Goal: Transaction & Acquisition: Obtain resource

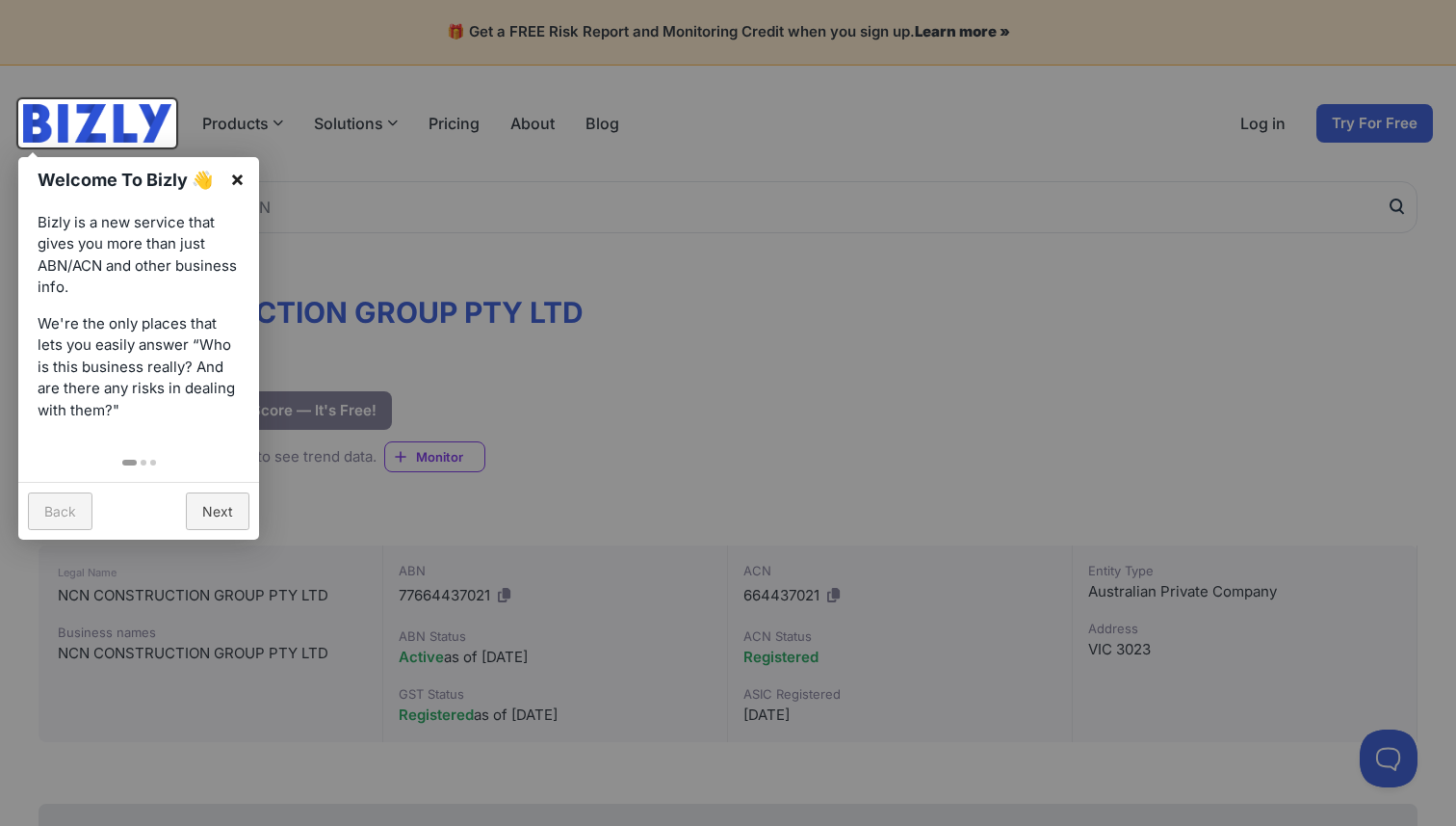
click at [238, 176] on link "×" at bounding box center [237, 179] width 43 height 43
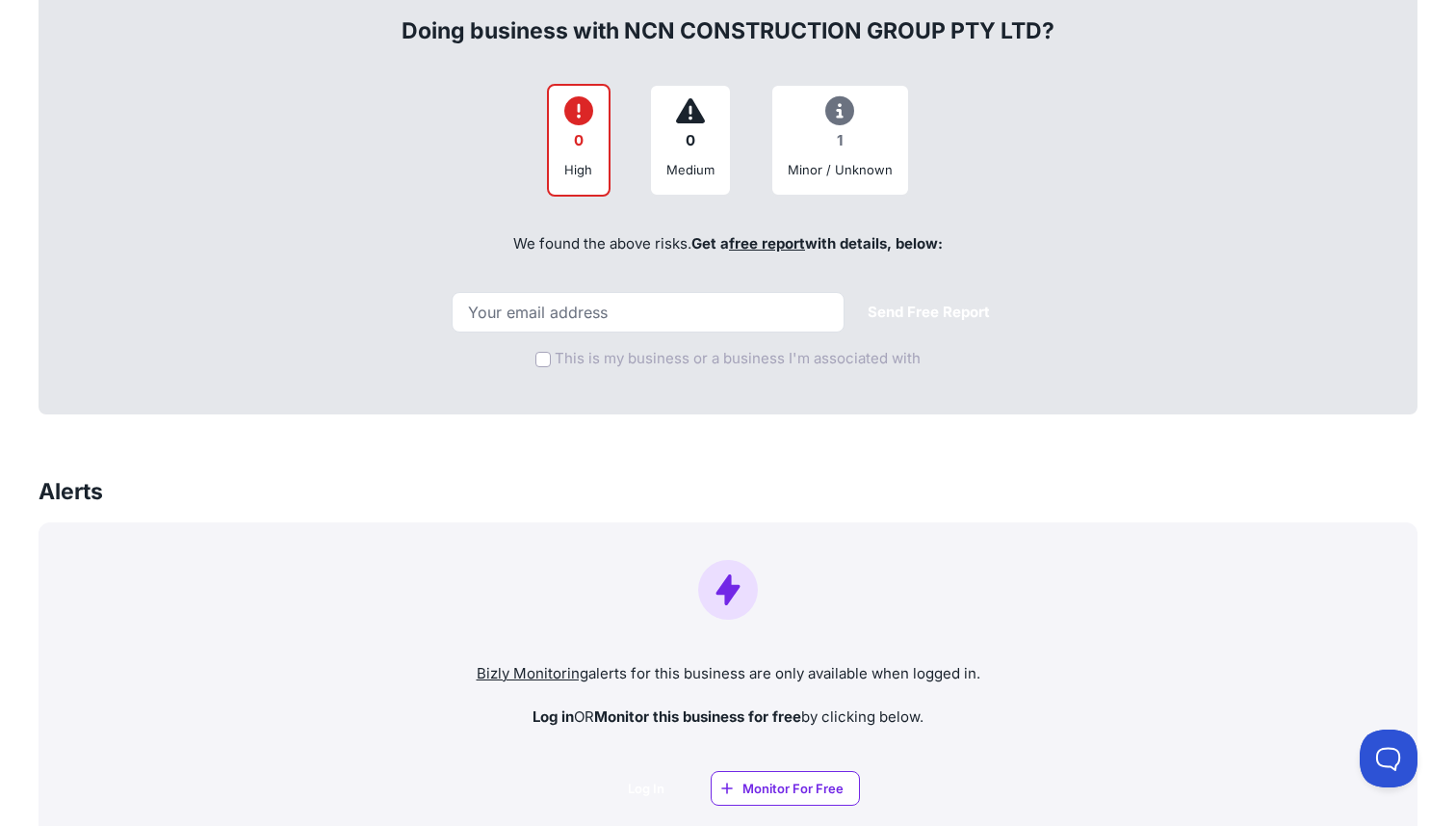
scroll to position [820, 0]
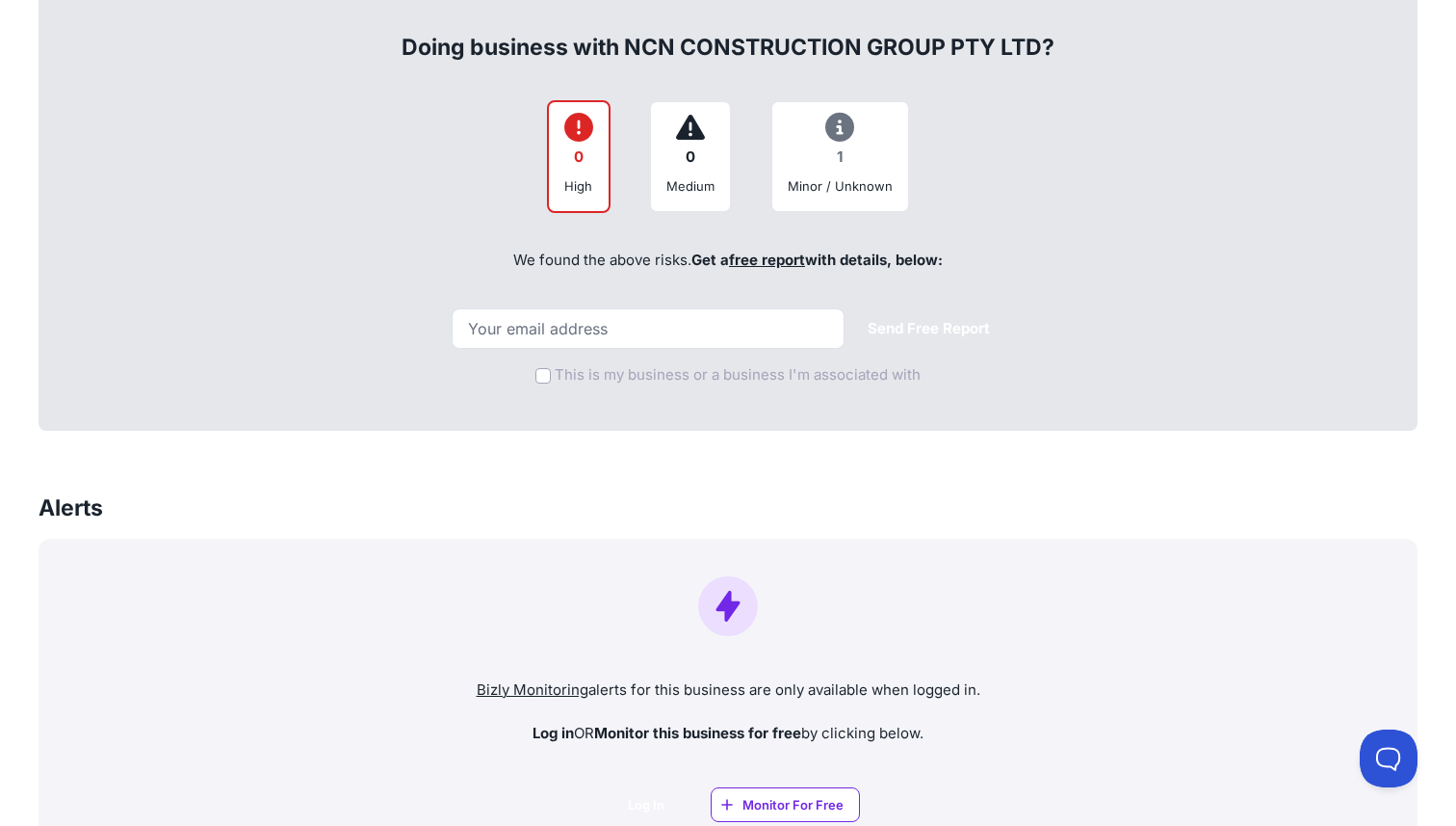
click at [830, 152] on div "1" at bounding box center [841, 157] width 105 height 38
click at [836, 152] on div "1" at bounding box center [841, 157] width 105 height 38
click at [610, 260] on div "We found the above risks. Get a free report with details, below:" at bounding box center [727, 261] width 1336 height 65
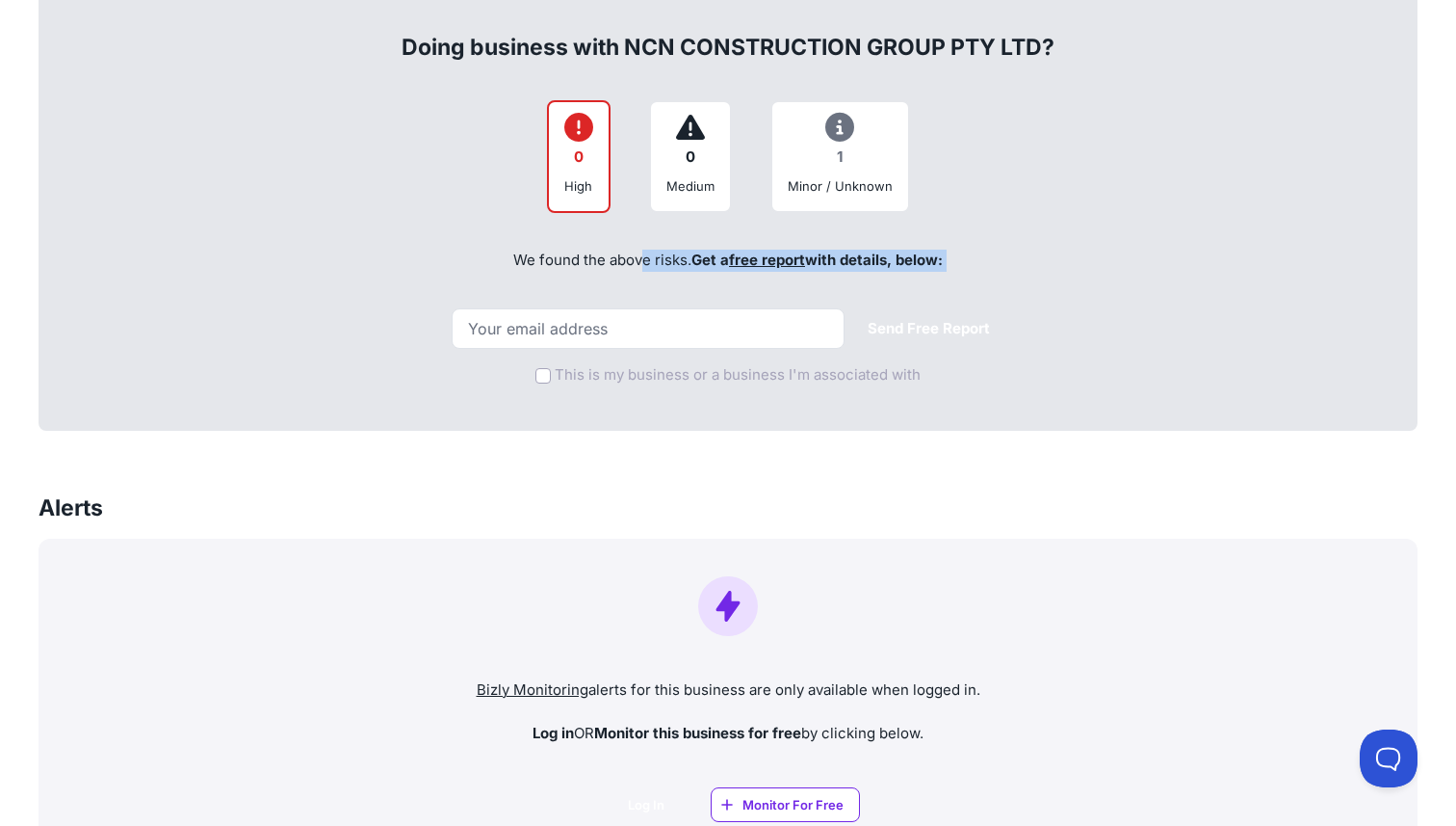
click at [636, 260] on div "We found the above risks. Get a free report with details, below:" at bounding box center [727, 261] width 1336 height 65
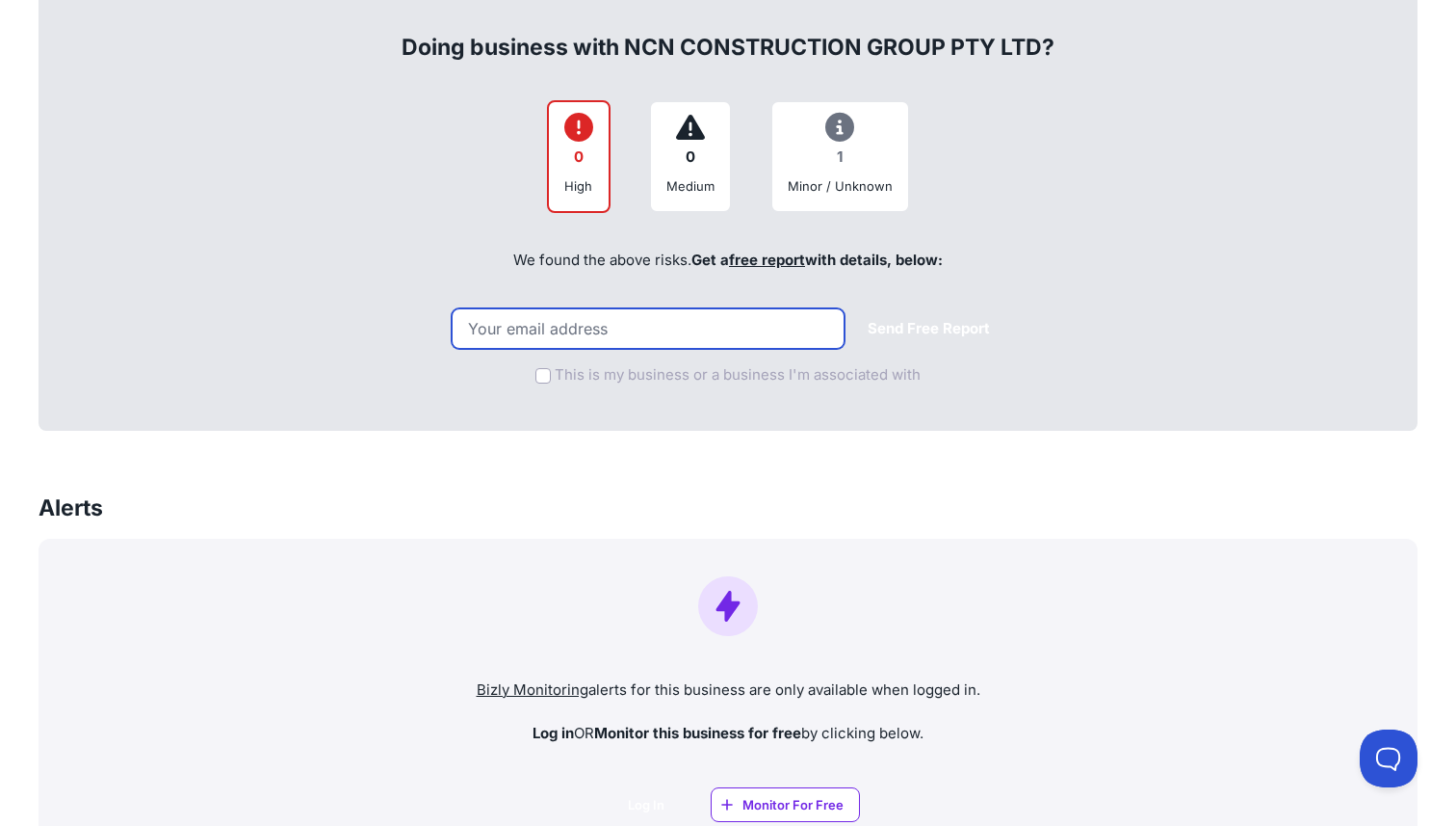
click at [612, 326] on input "email" at bounding box center [648, 328] width 393 height 41
type input "v"
click at [583, 331] on input "[EMAIL_ADDRESS][PERSON_NAME][DOMAIN_NAME]" at bounding box center [648, 328] width 393 height 41
type input "bali.ket.a.n@gmail.com"
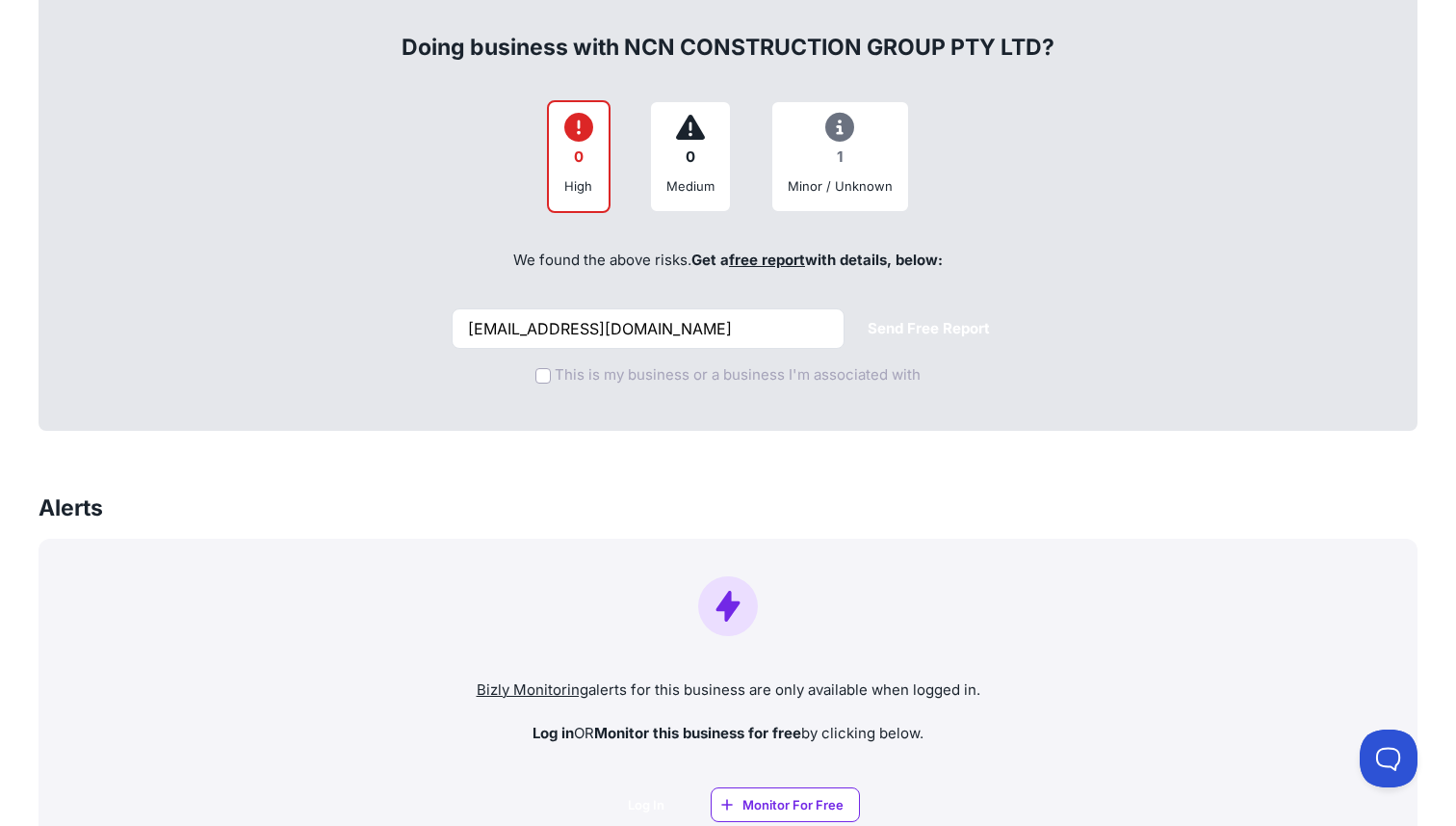
click at [688, 420] on div "Doing business with NCN CONSTRUCTION GROUP PTY LTD? 0 High 0 Medium 1 Minor / U…" at bounding box center [728, 206] width 1379 height 447
click at [856, 337] on button "Send Free Report" at bounding box center [929, 329] width 153 height 38
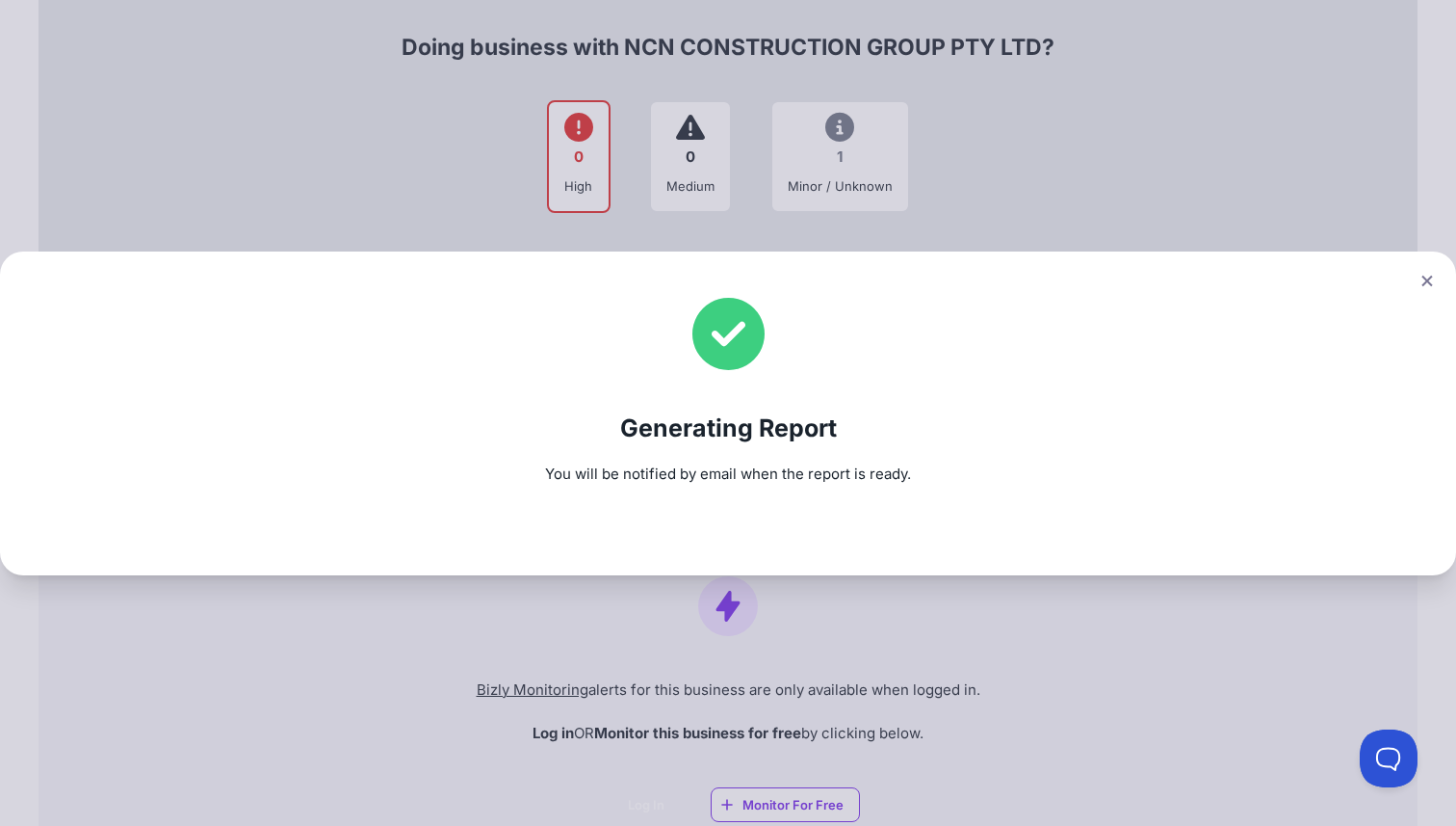
click at [633, 52] on div "Generating Report You will be notified by email when the report is ready." at bounding box center [728, 413] width 1456 height 826
drag, startPoint x: 633, startPoint y: 52, endPoint x: 972, endPoint y: 51, distance: 339.0
click at [971, 51] on div "Generating Report You will be notified by email when the report is ready." at bounding box center [728, 413] width 1456 height 826
click at [1426, 280] on icon at bounding box center [1426, 280] width 11 height 11
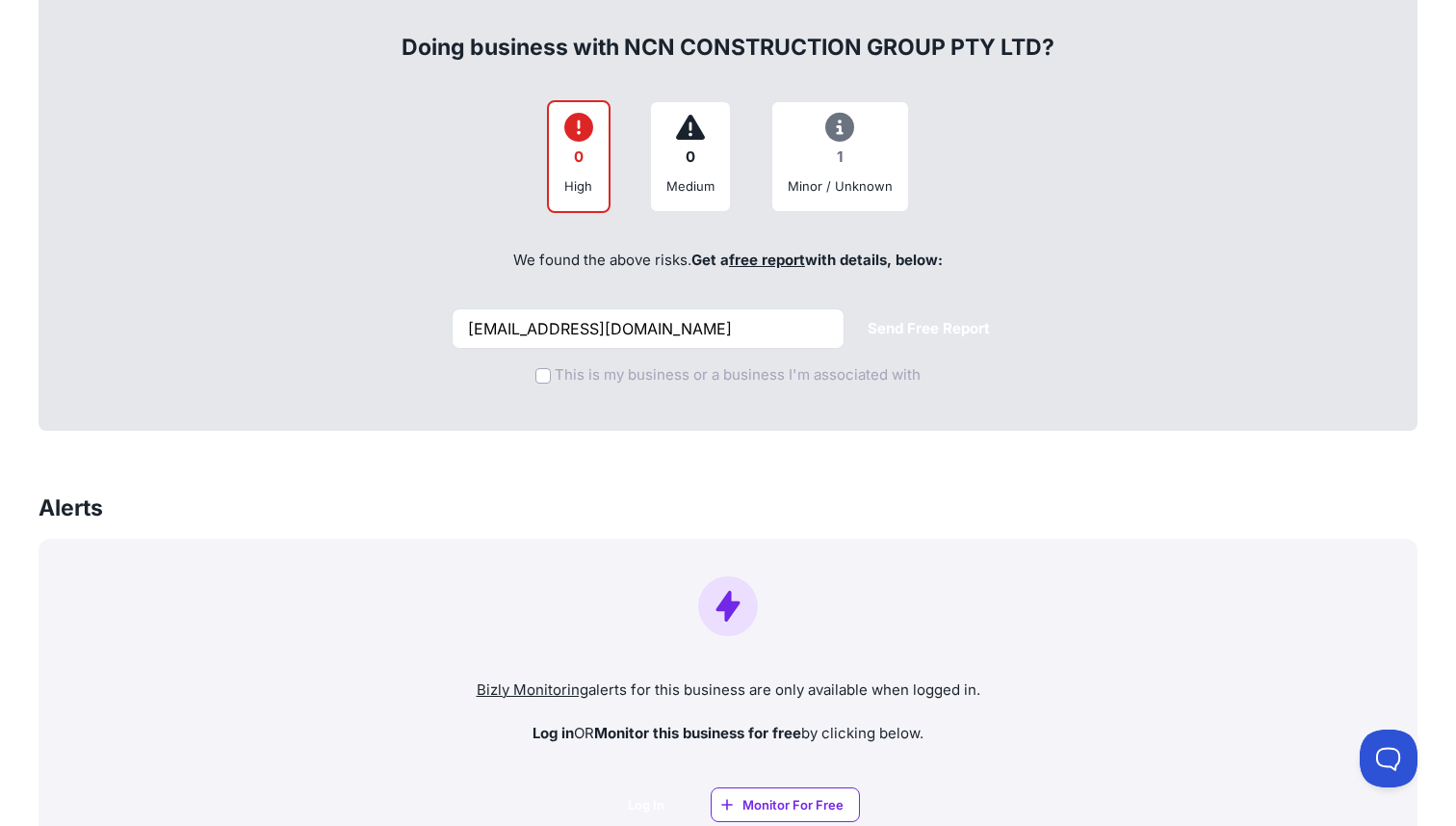
click at [647, 48] on div "Doing business with NCN CONSTRUCTION GROUP PTY LTD?" at bounding box center [727, 32] width 1336 height 61
drag, startPoint x: 647, startPoint y: 48, endPoint x: 1009, endPoint y: 49, distance: 362.0
click at [1009, 49] on div "Doing business with NCN CONSTRUCTION GROUP PTY LTD?" at bounding box center [727, 32] width 1336 height 61
copy div "NCN CONSTRUCTION GROUP PTY LTD"
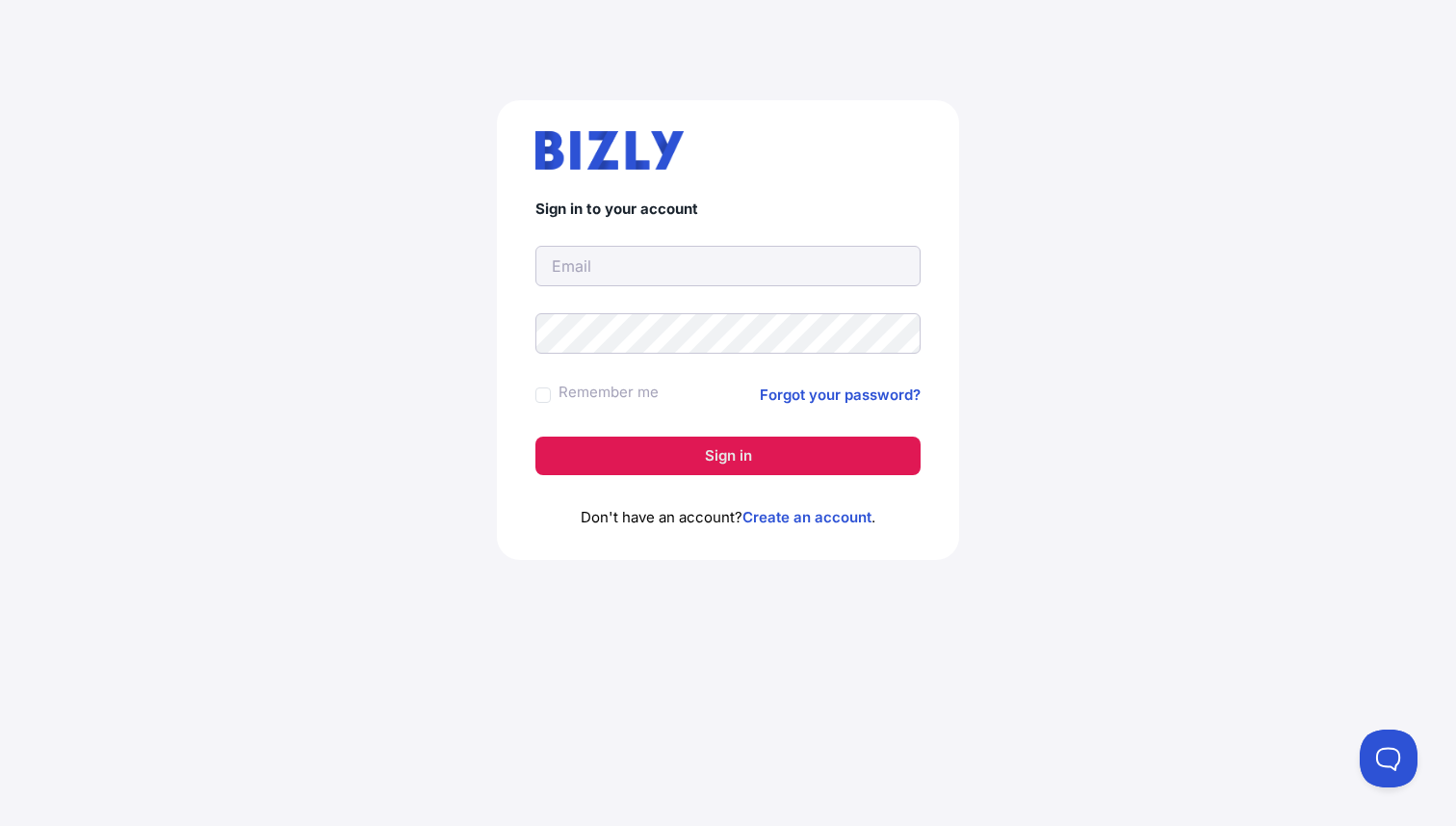
click at [731, 460] on button "Sign in" at bounding box center [728, 455] width 385 height 39
click at [695, 292] on form "Sign in to your account Remember me Forgot your password? Sign in" at bounding box center [728, 338] width 385 height 275
click at [694, 281] on input "text" at bounding box center [728, 266] width 385 height 41
type input "b"
click at [646, 454] on button "Sign in" at bounding box center [728, 455] width 385 height 39
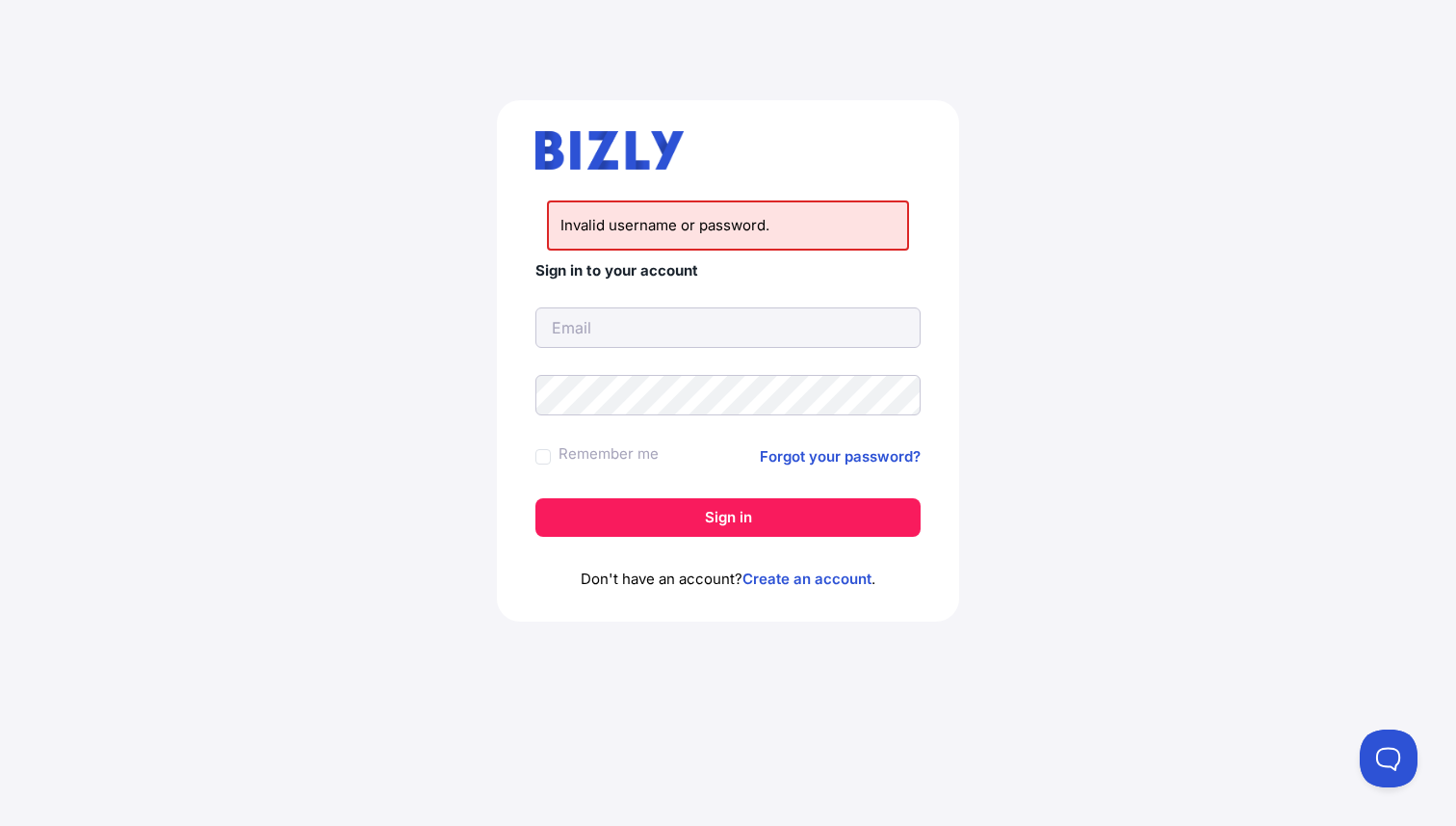
click at [634, 310] on input "text" at bounding box center [728, 327] width 385 height 41
type input "[EMAIL_ADDRESS][PERSON_NAME][DOMAIN_NAME]"
click at [607, 333] on input "[EMAIL_ADDRESS][PERSON_NAME][DOMAIN_NAME]" at bounding box center [728, 327] width 385 height 41
click at [459, 436] on div "Invalid username or password. Sign in to your account [EMAIL_ADDRESS][PERSON_NA…" at bounding box center [728, 369] width 1379 height 629
click at [769, 581] on link "Create an account" at bounding box center [807, 578] width 129 height 19
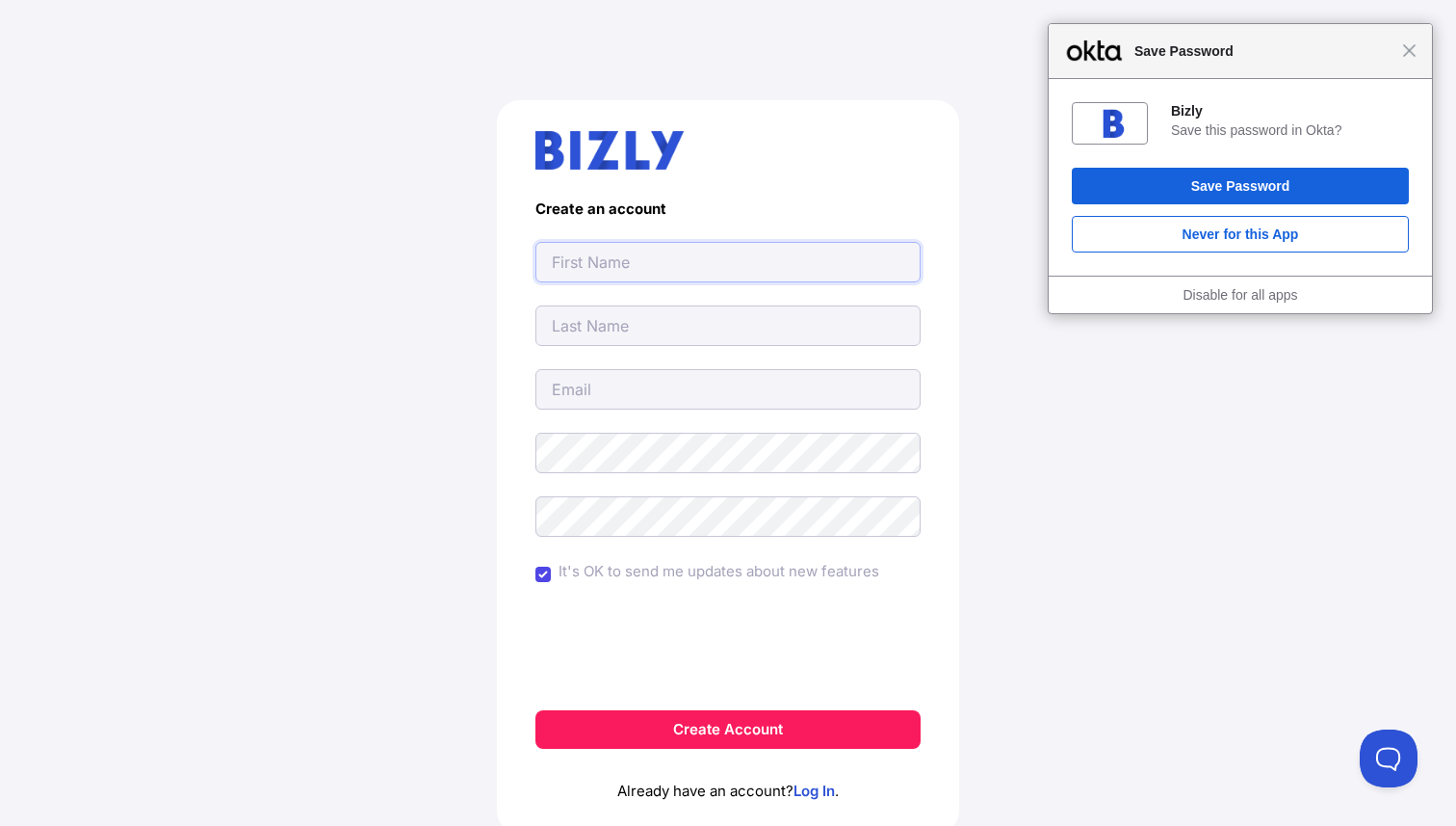
click at [621, 270] on input "text" at bounding box center [728, 262] width 385 height 41
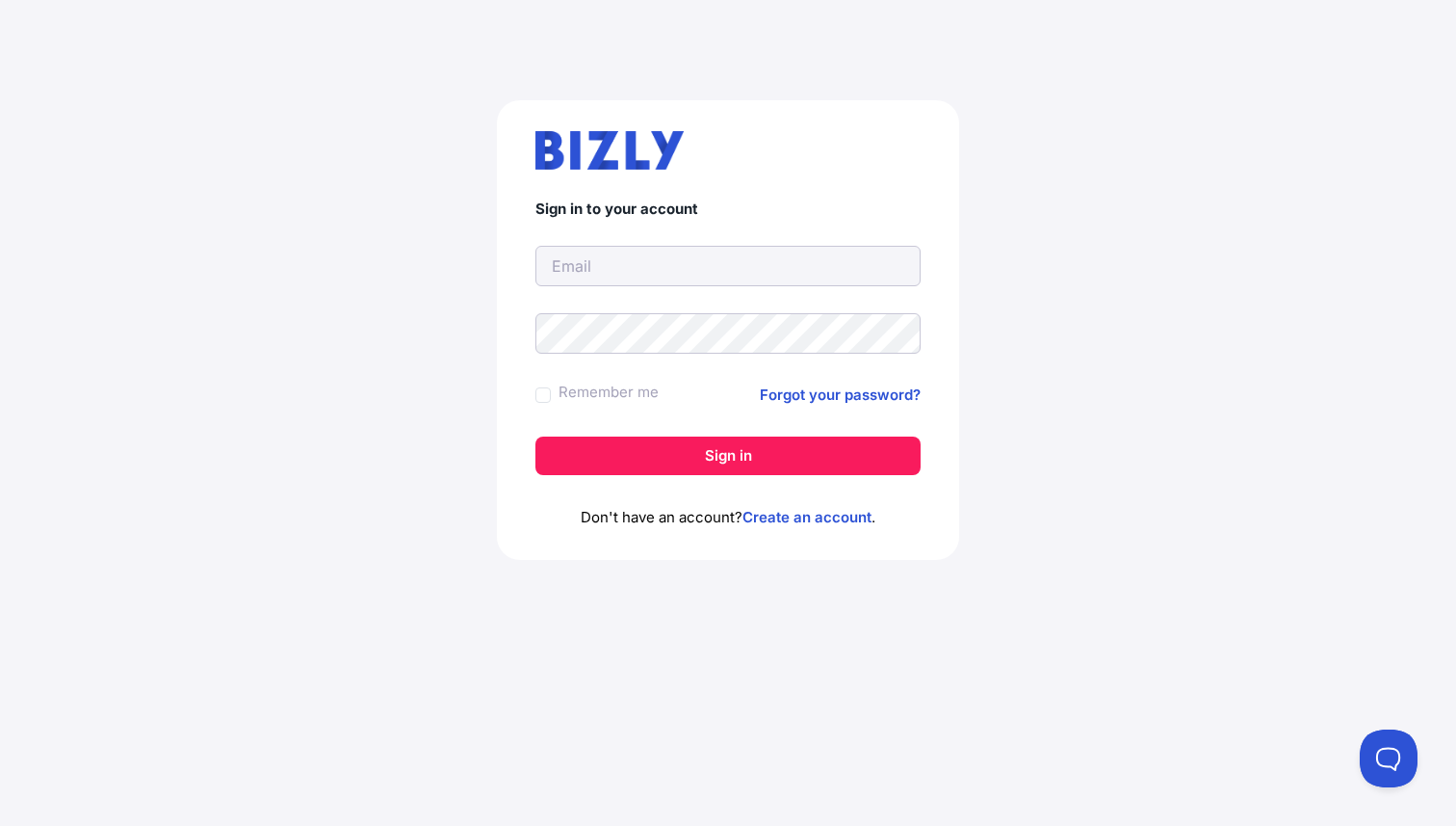
click at [605, 258] on input "text" at bounding box center [728, 266] width 385 height 41
type input "[EMAIL_ADDRESS][PERSON_NAME][DOMAIN_NAME]"
click at [535, 437] on button "Sign in" at bounding box center [728, 455] width 385 height 39
click at [793, 524] on link "Create an account" at bounding box center [807, 517] width 129 height 19
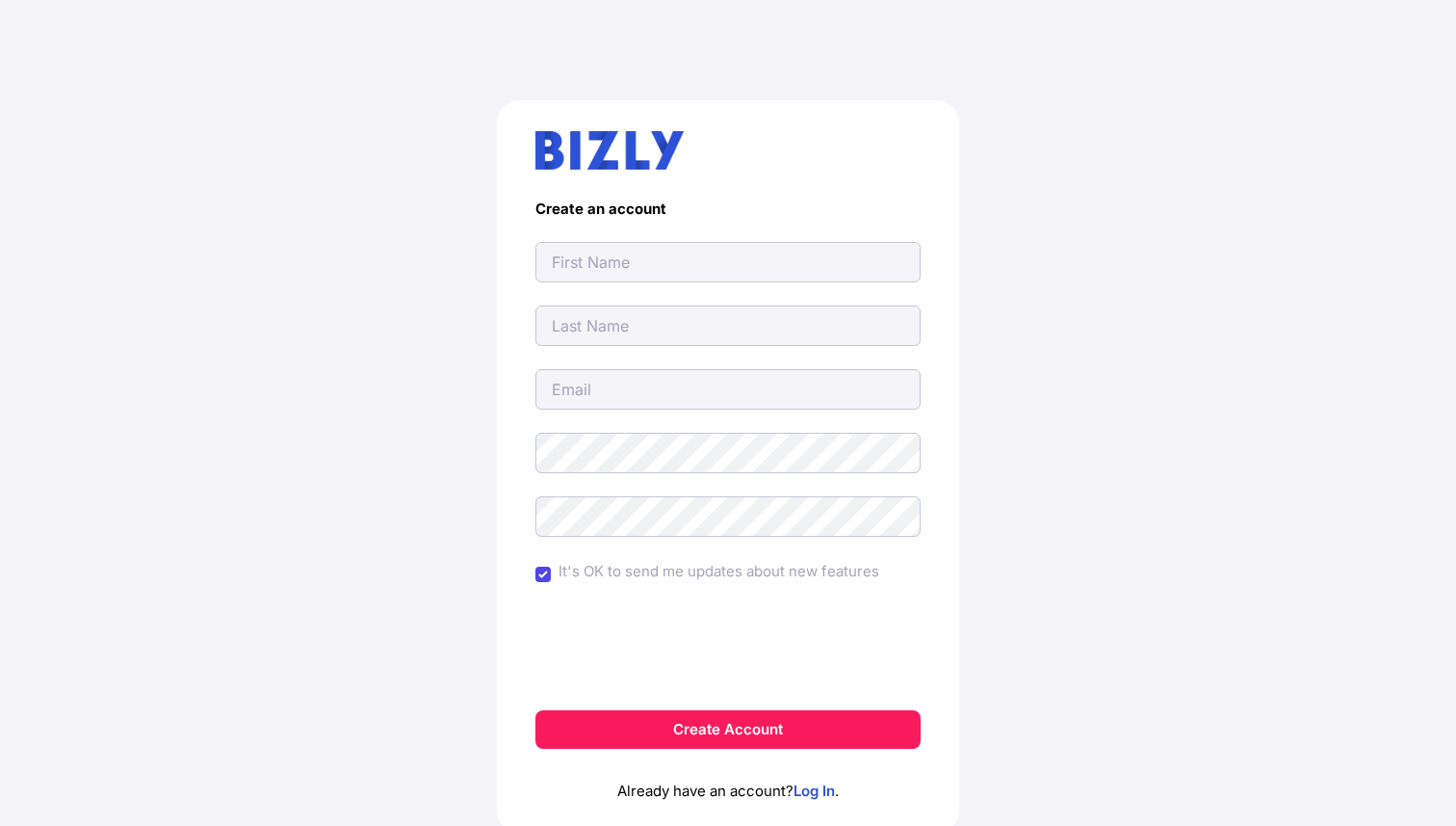
click at [589, 266] on input "text" at bounding box center [728, 262] width 385 height 41
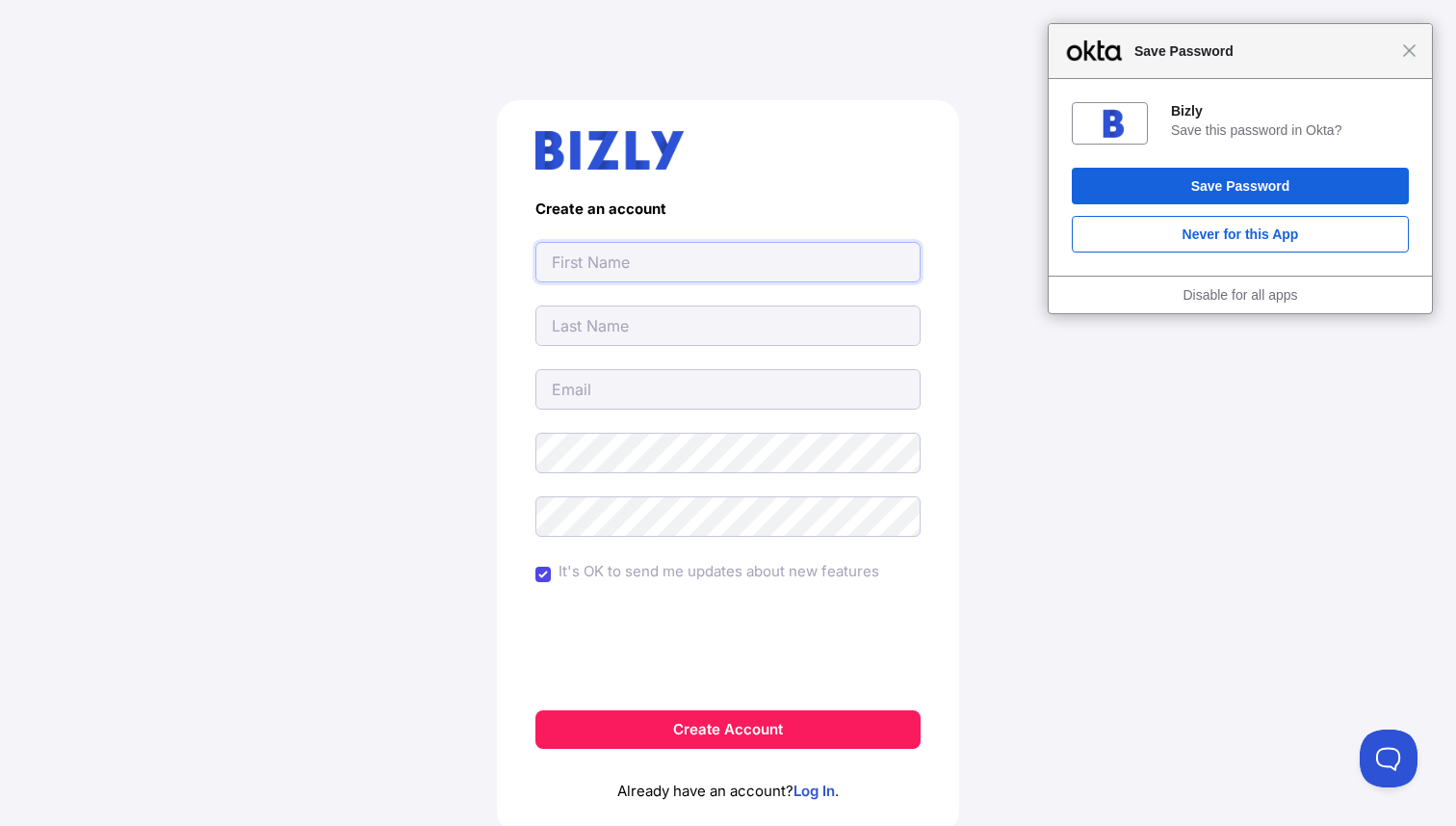
click at [589, 266] on input "text" at bounding box center [728, 262] width 385 height 41
type input "bb"
type input "kk"
paste input "NCN CONSTRUCTION GROUP"
click at [586, 393] on input "NCN CONSTRUCTION GROUP" at bounding box center [728, 388] width 385 height 41
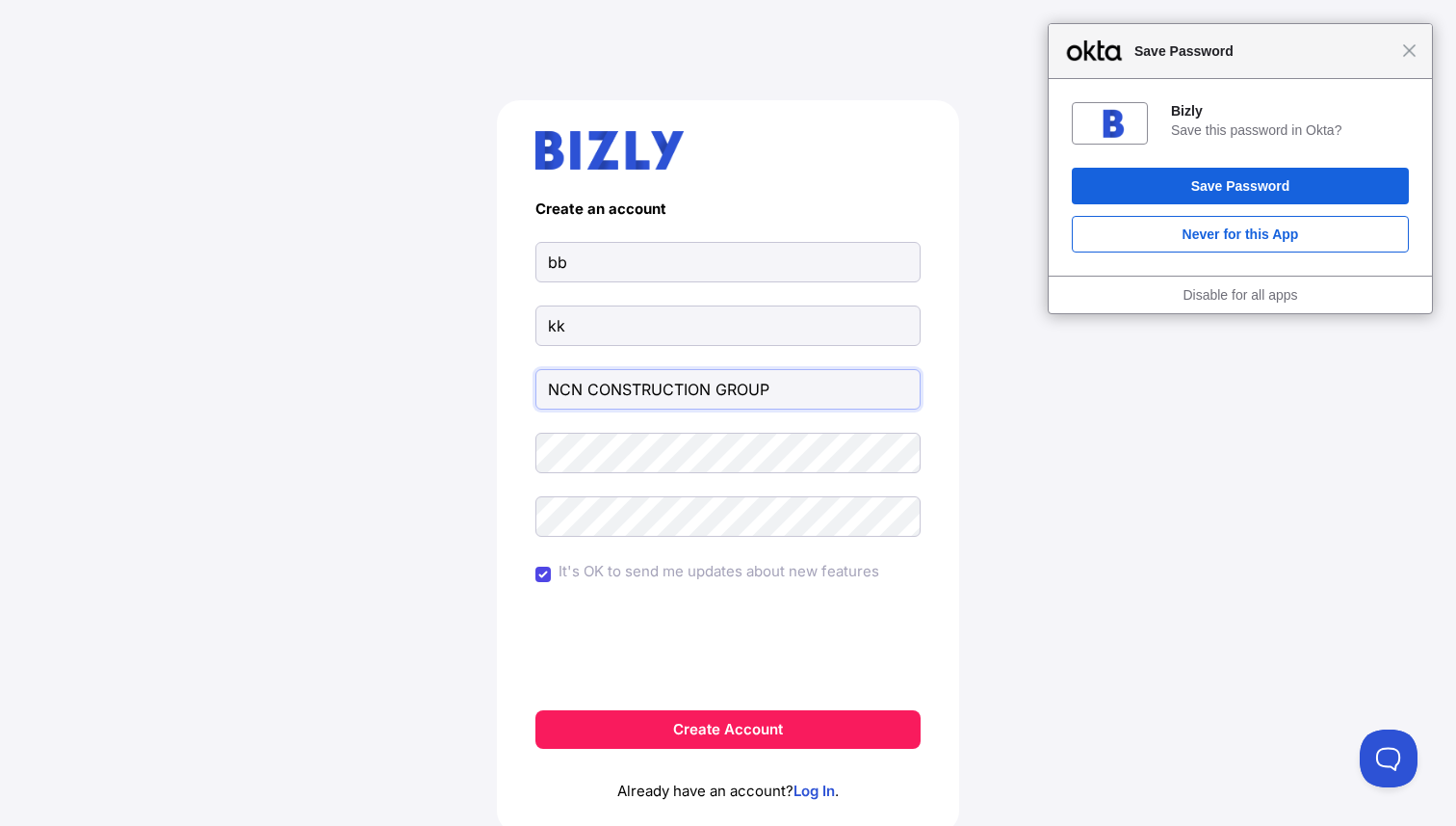
click at [586, 393] on input "NCN CONSTRUCTION GROUP" at bounding box center [728, 388] width 385 height 41
paste input "[EMAIL_ADDRESS][DOMAIN_NAME]"
type input "[EMAIL_ADDRESS][DOMAIN_NAME]"
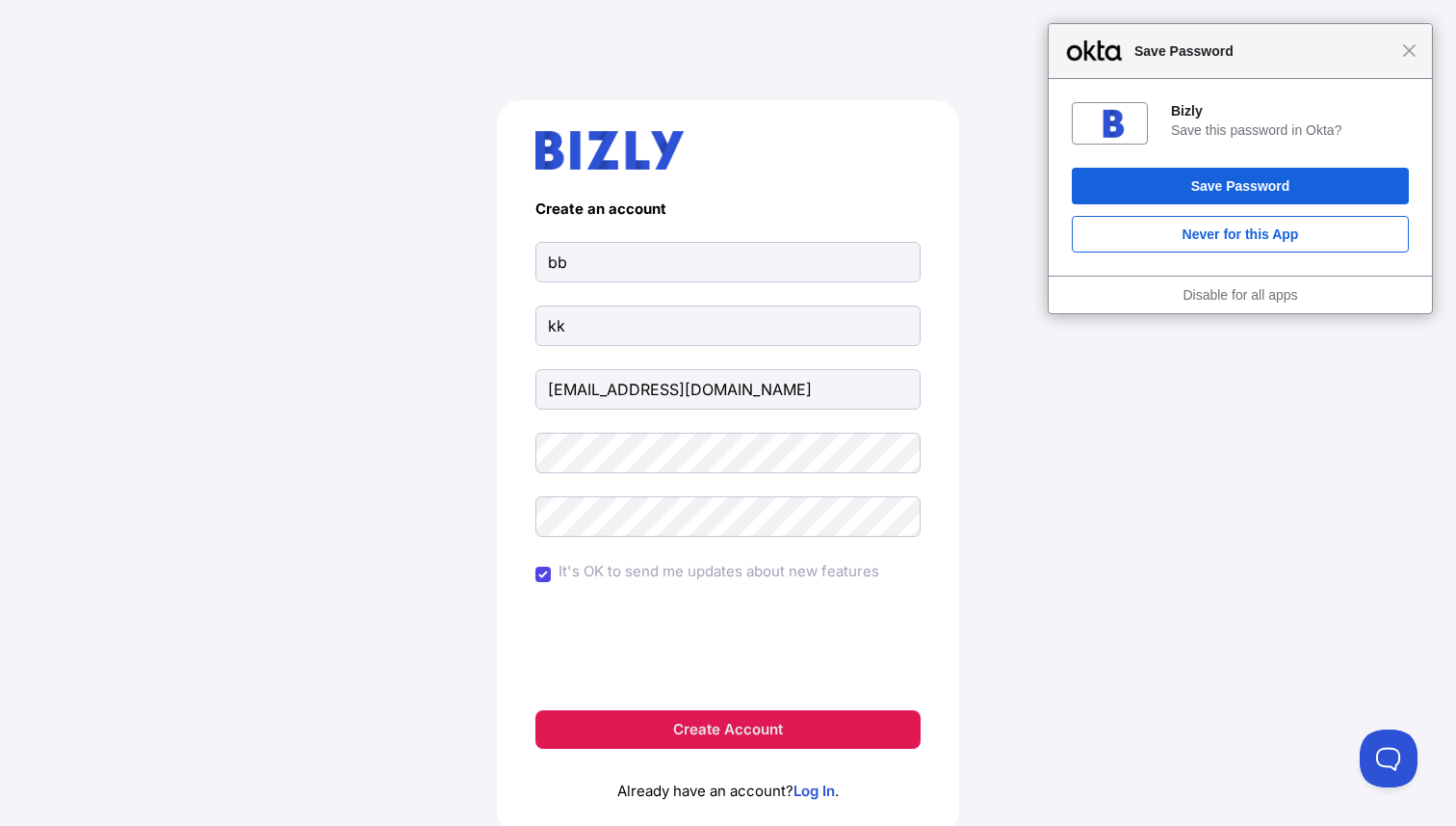
click at [600, 730] on button "Create Account" at bounding box center [728, 729] width 385 height 39
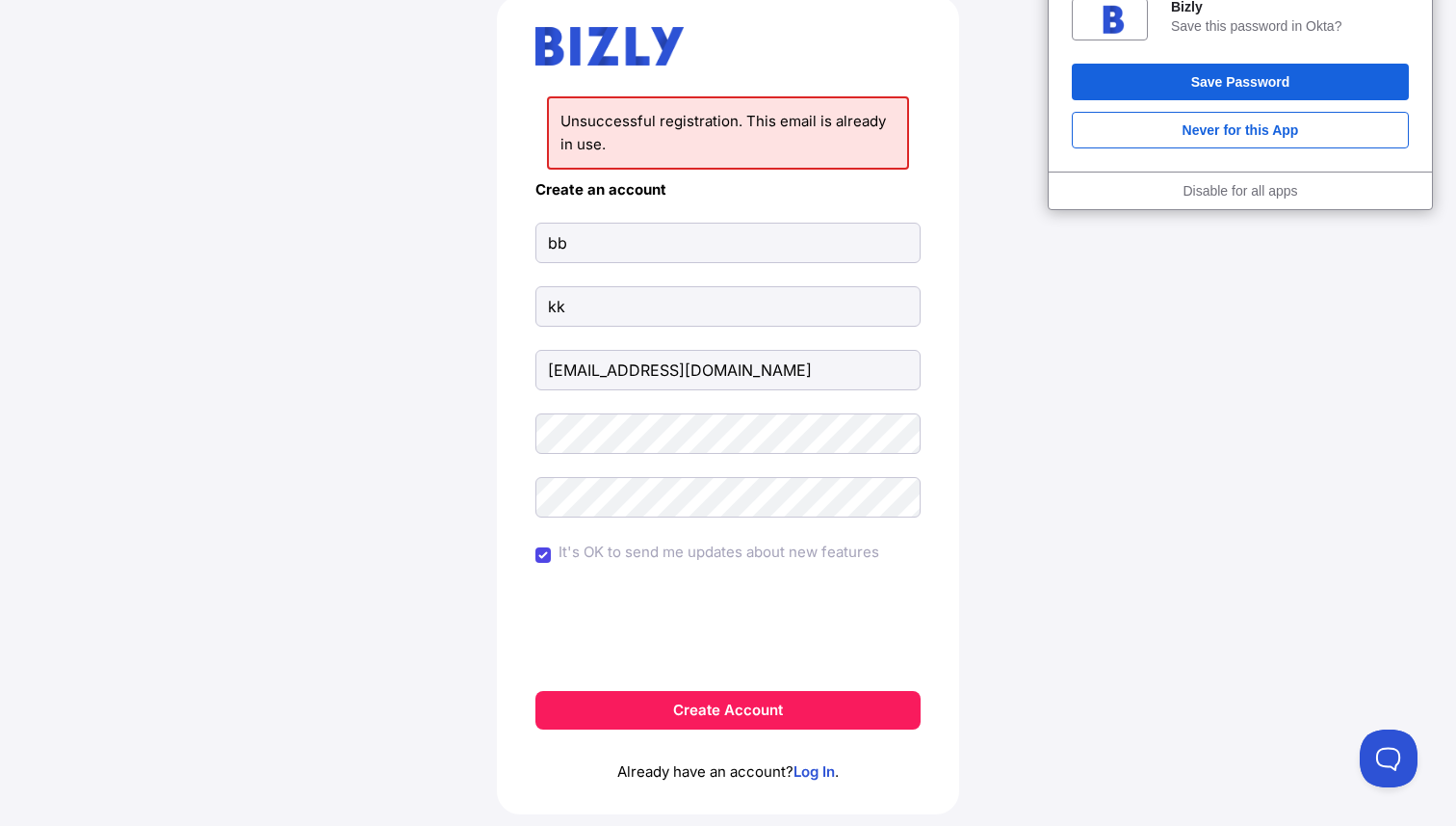
scroll to position [154, 0]
